Goal: Information Seeking & Learning: Learn about a topic

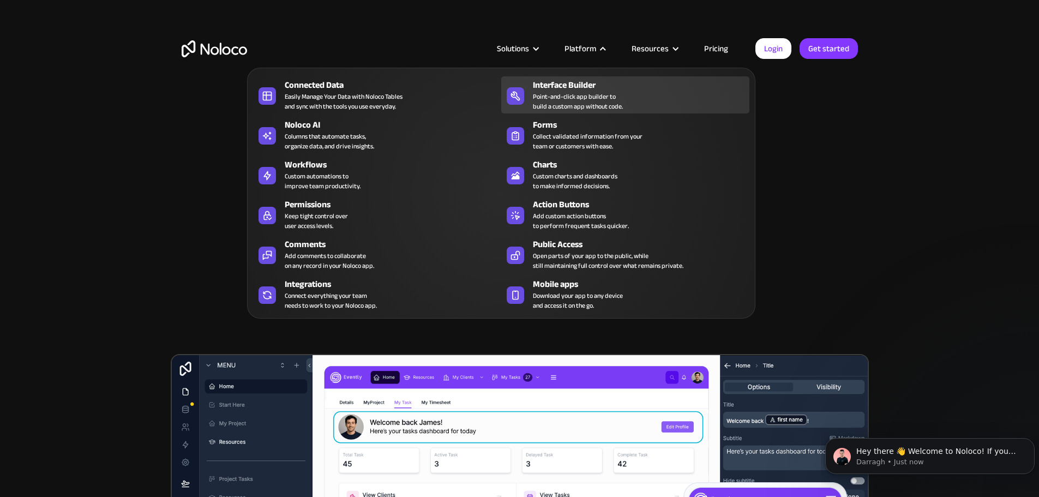
click at [578, 99] on div "Point-and-click app builder to build a custom app without code." at bounding box center [578, 102] width 90 height 20
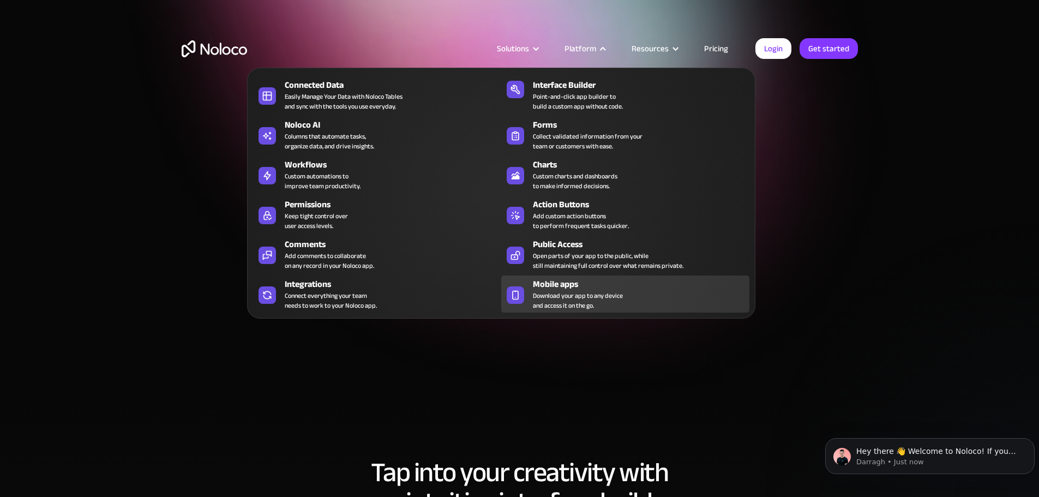
click at [553, 303] on span "Download your app to any device and access it on the go." at bounding box center [578, 301] width 90 height 20
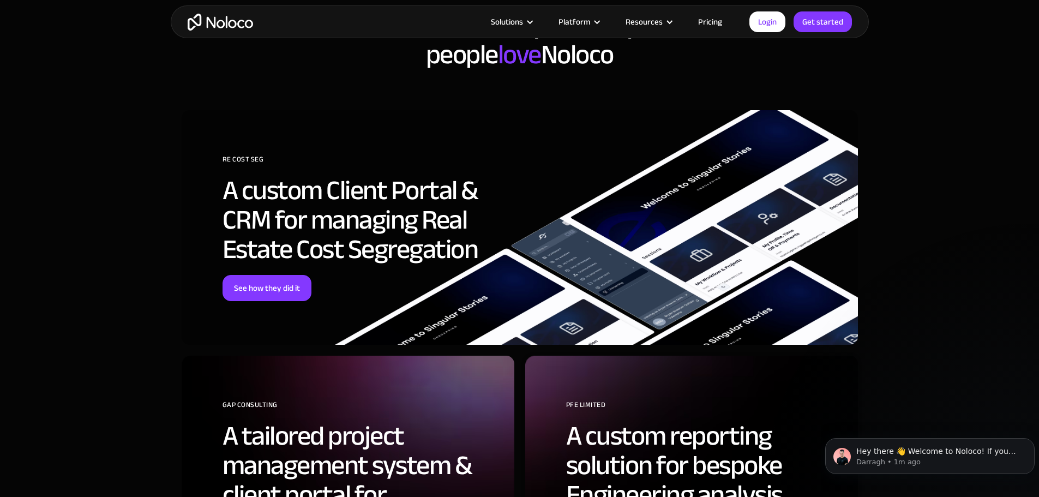
scroll to position [2836, 0]
